Goal: Task Accomplishment & Management: Manage account settings

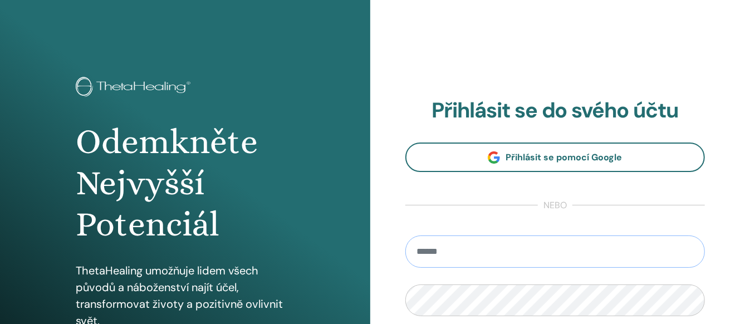
click at [437, 259] on input "email" at bounding box center [555, 251] width 300 height 32
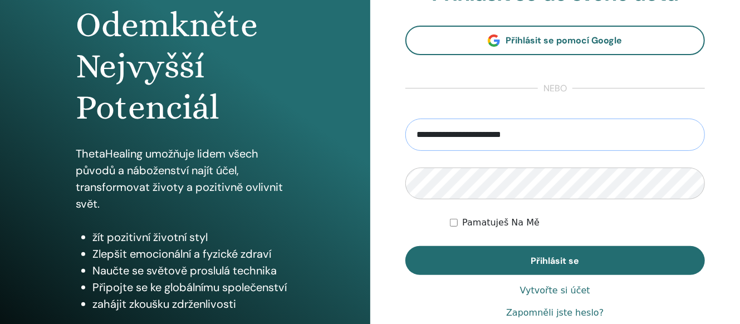
type input "**********"
click at [405, 246] on button "Přihlásit se" at bounding box center [555, 260] width 300 height 29
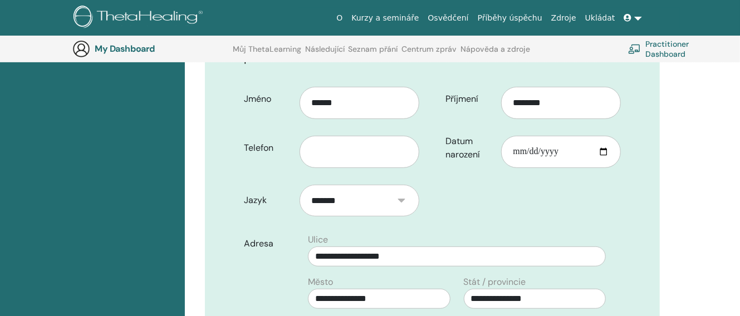
scroll to position [260, 0]
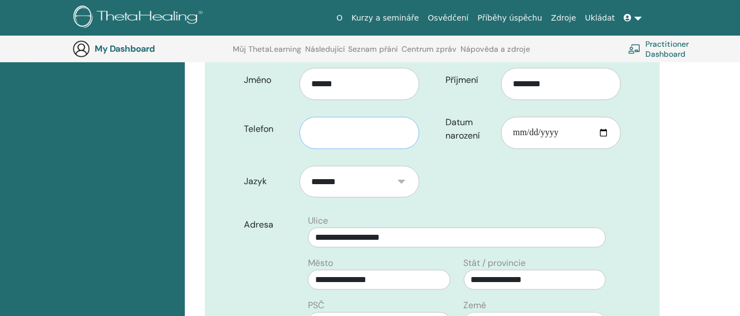
click at [311, 117] on input "text" at bounding box center [359, 133] width 120 height 32
type input "*********"
click at [606, 117] on input "Datum narození" at bounding box center [561, 133] width 120 height 32
click at [518, 117] on input "Datum narození" at bounding box center [561, 133] width 120 height 32
type input "**********"
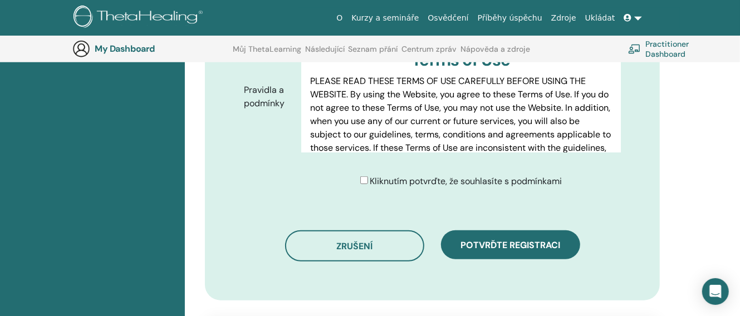
scroll to position [611, 0]
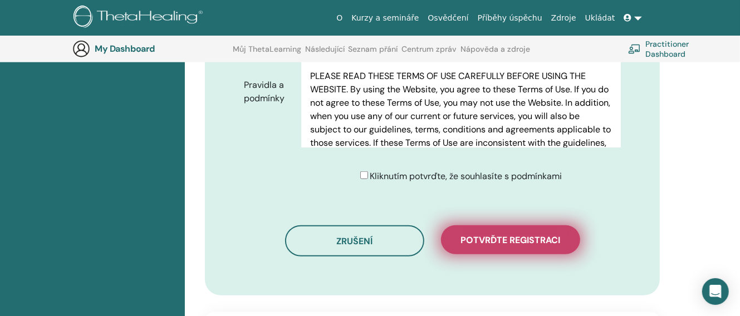
click at [485, 225] on button "Potvrďte registraci" at bounding box center [510, 239] width 139 height 29
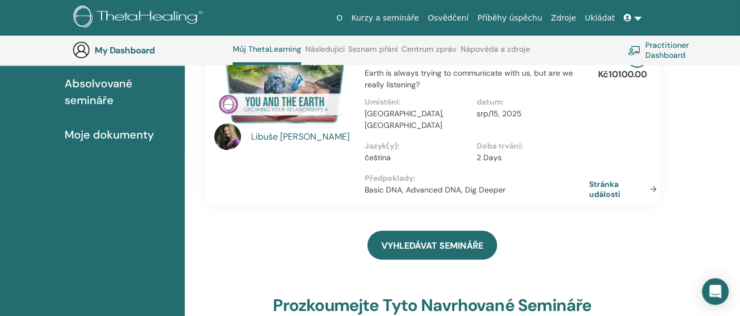
scroll to position [146, 0]
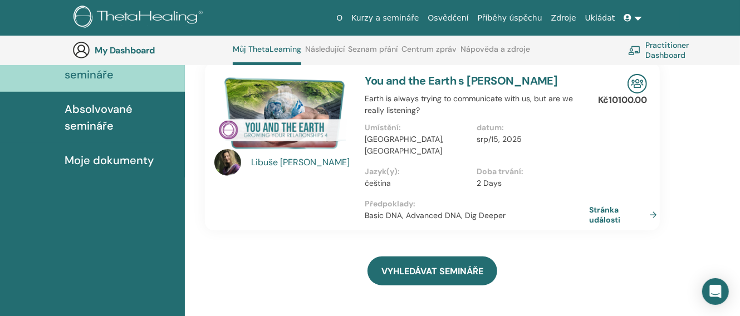
click at [93, 111] on span "Absolvované semináře" at bounding box center [120, 117] width 111 height 33
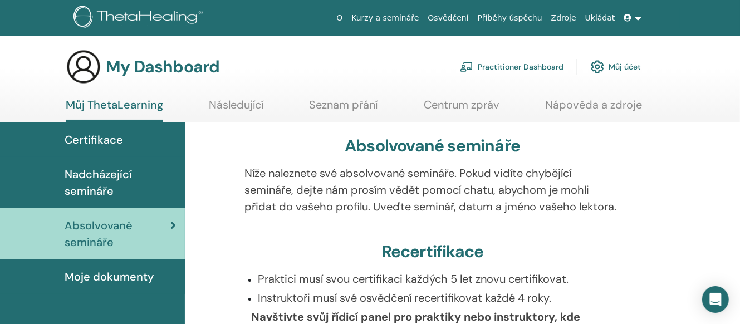
click at [229, 100] on link "Následující" at bounding box center [236, 109] width 55 height 22
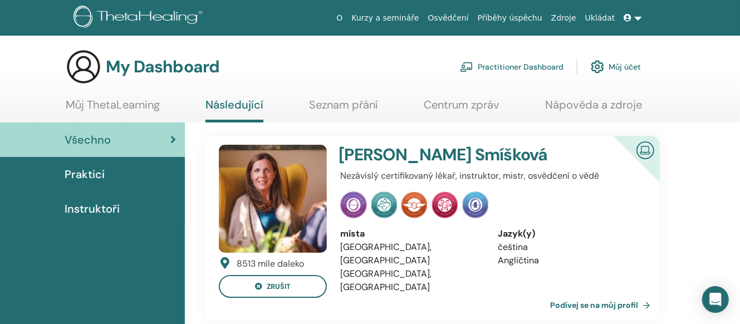
click at [73, 211] on span "Instruktoři" at bounding box center [92, 208] width 55 height 17
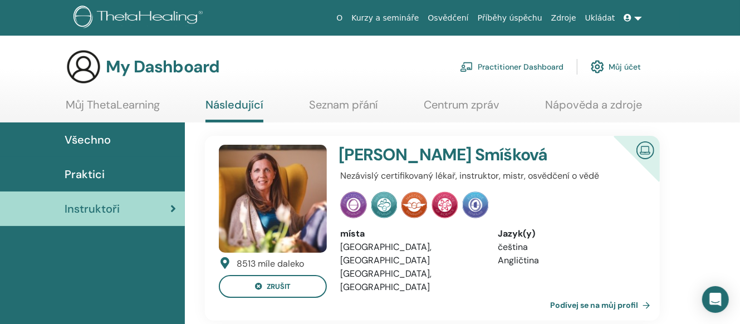
click at [405, 22] on link "Kurzy a semináře" at bounding box center [385, 18] width 76 height 21
click at [618, 62] on link "Můj účet" at bounding box center [616, 67] width 50 height 24
click at [620, 64] on link "Můj účet" at bounding box center [616, 67] width 50 height 24
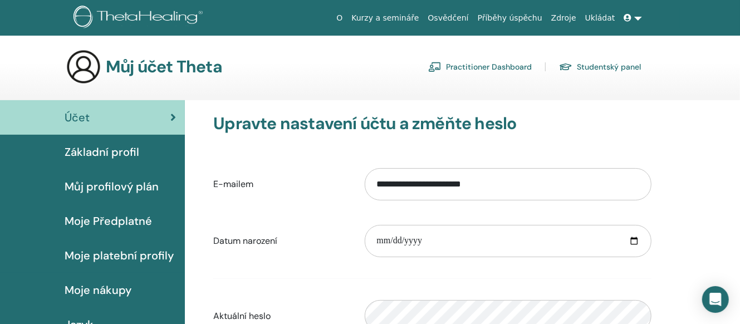
click at [626, 18] on icon at bounding box center [628, 18] width 8 height 8
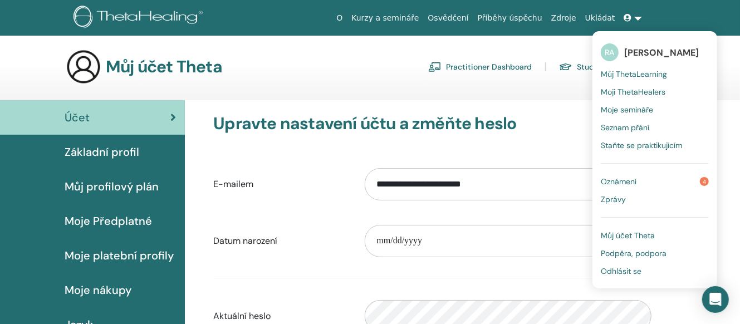
click at [620, 274] on span "Odhlásit se" at bounding box center [621, 271] width 41 height 10
